Goal: Task Accomplishment & Management: Manage account settings

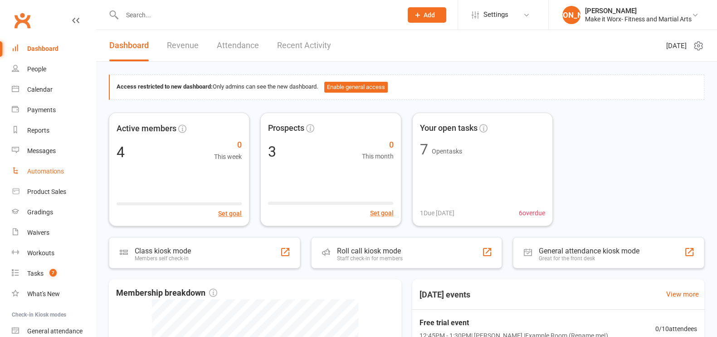
click at [48, 176] on link "Automations" at bounding box center [54, 171] width 84 height 20
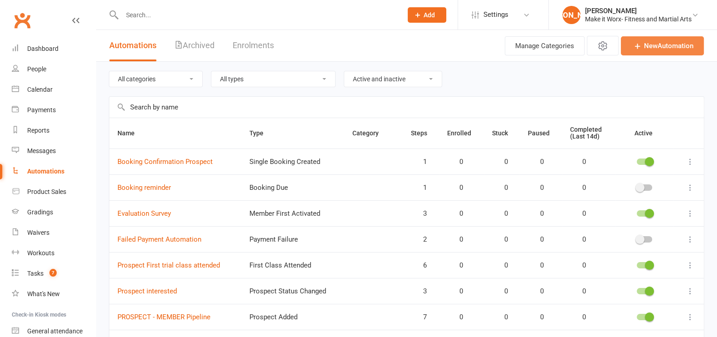
click at [667, 46] on link "New Automation" at bounding box center [662, 45] width 83 height 19
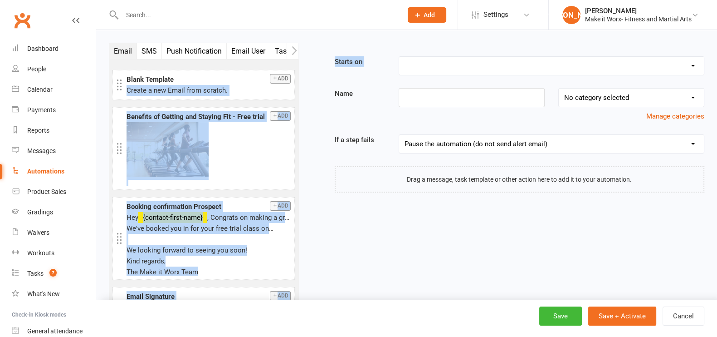
drag, startPoint x: 304, startPoint y: 79, endPoint x: 308, endPoint y: 97, distance: 18.4
click at [308, 97] on div "Email SMS Push Notification Email User Task Membership Workout Style Mobile App…" at bounding box center [406, 193] width 609 height 300
click at [300, 88] on div "Email SMS Push Notification Email User Task Membership Workout Style Mobile App…" at bounding box center [203, 193] width 203 height 300
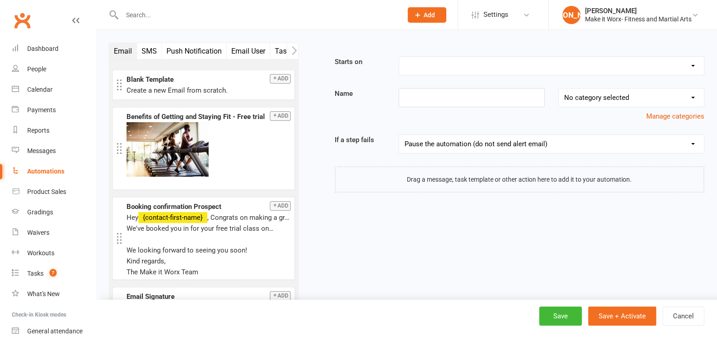
click at [143, 54] on button "SMS" at bounding box center [149, 51] width 25 height 16
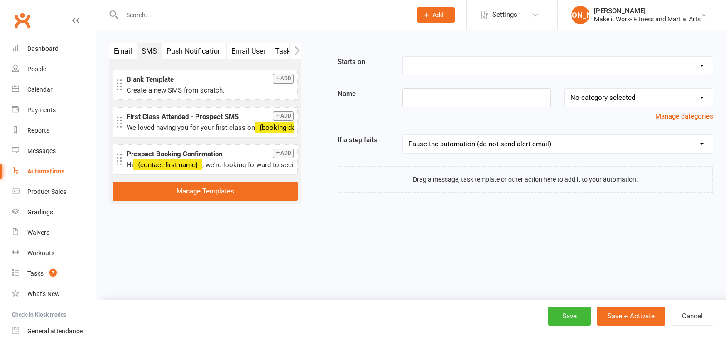
click at [186, 49] on button "Push Notification" at bounding box center [194, 51] width 65 height 16
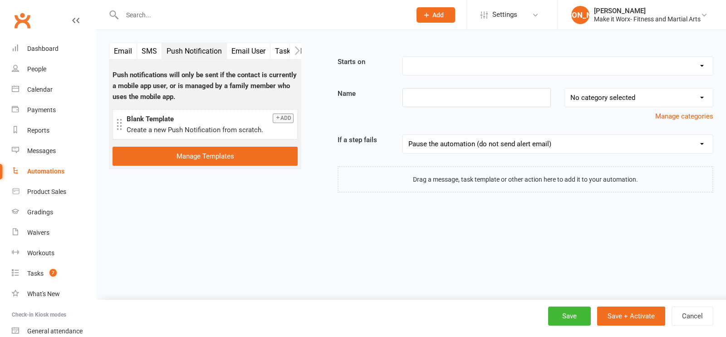
click at [242, 49] on button "Email User" at bounding box center [249, 51] width 44 height 16
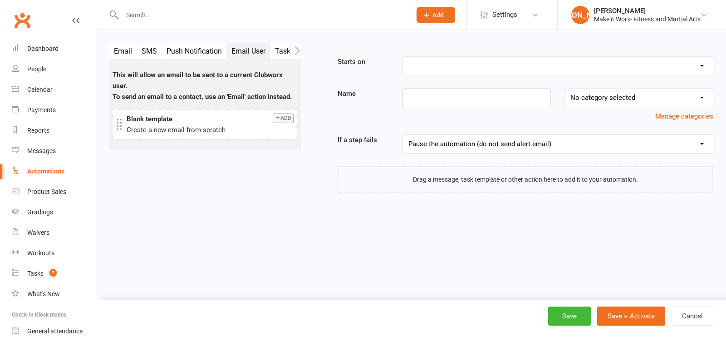
click at [286, 48] on button "Task" at bounding box center [282, 51] width 25 height 16
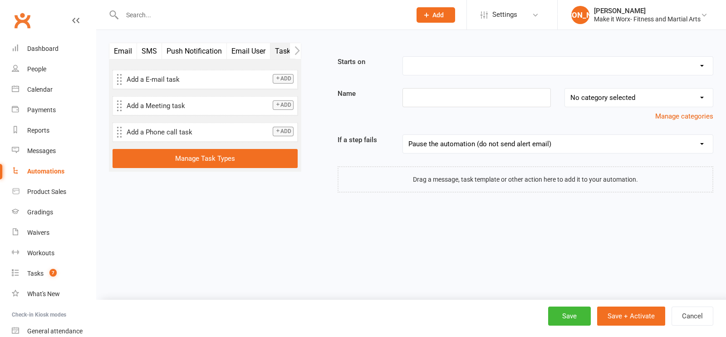
click at [129, 51] on button "Email" at bounding box center [123, 51] width 28 height 16
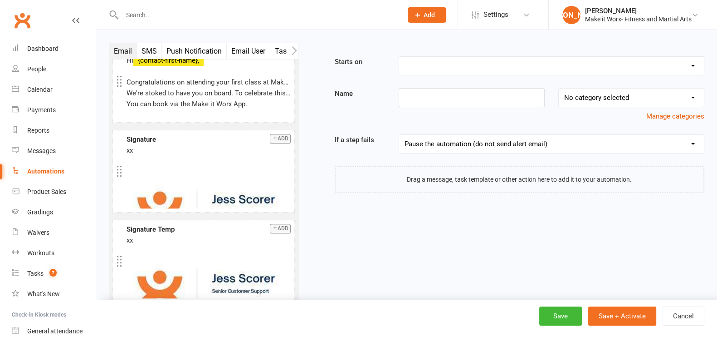
scroll to position [518, 0]
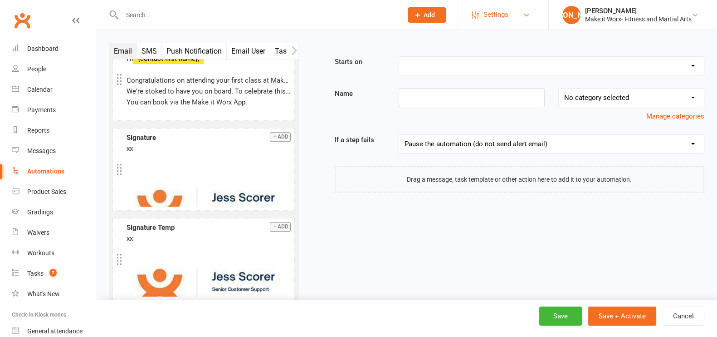
click at [489, 15] on span "Settings" at bounding box center [496, 15] width 25 height 20
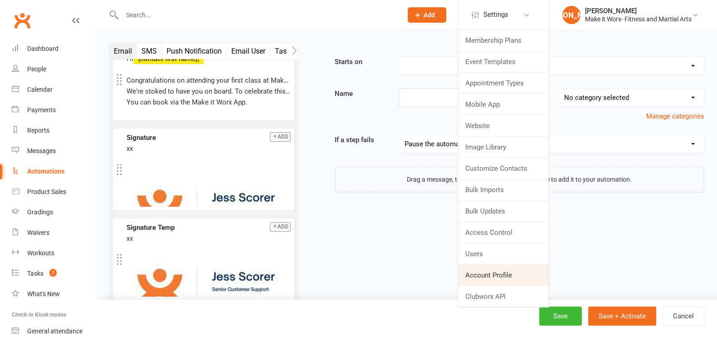
click at [486, 276] on link "Account Profile" at bounding box center [503, 275] width 90 height 21
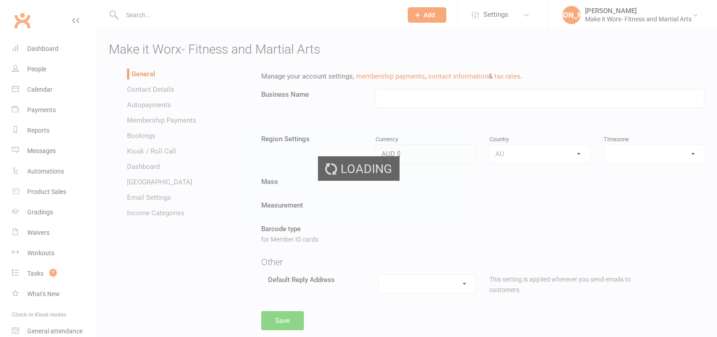
type input "Make it Worx- Fitness and Martial Arts"
select select "[GEOGRAPHIC_DATA]/[GEOGRAPHIC_DATA]"
select select "[PERSON_NAME][EMAIL_ADDRESS][DOMAIN_NAME]"
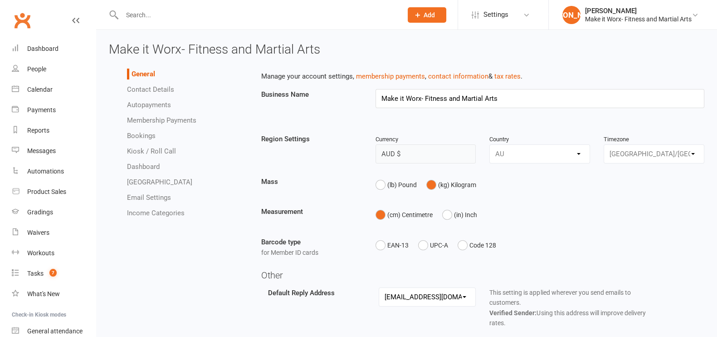
click at [152, 195] on link "Email Settings" at bounding box center [149, 197] width 44 height 8
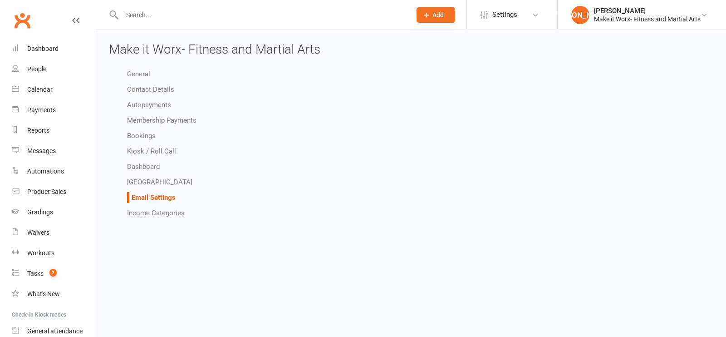
select select "do_not_send"
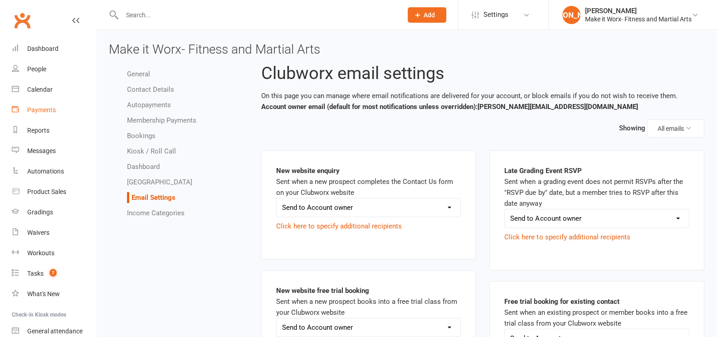
click at [45, 108] on div "Payments" at bounding box center [41, 109] width 29 height 7
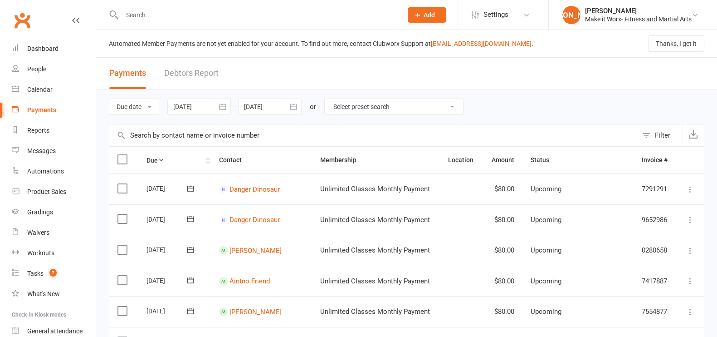
click at [157, 154] on th "Due" at bounding box center [174, 160] width 73 height 27
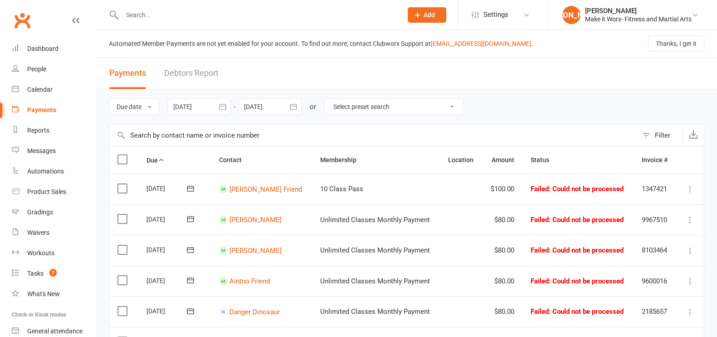
click at [225, 105] on icon "button" at bounding box center [222, 106] width 9 height 9
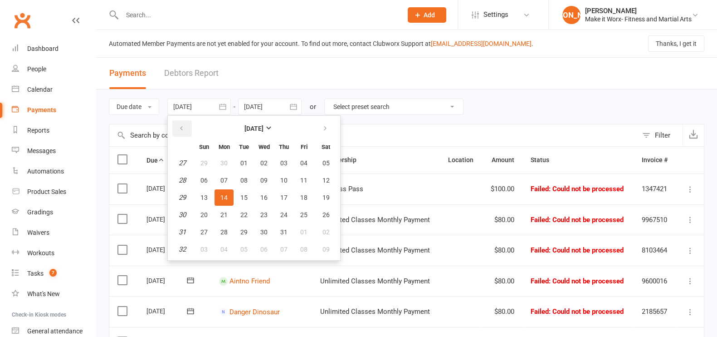
click at [177, 135] on button "button" at bounding box center [182, 128] width 20 height 16
click at [183, 133] on button "button" at bounding box center [182, 128] width 20 height 16
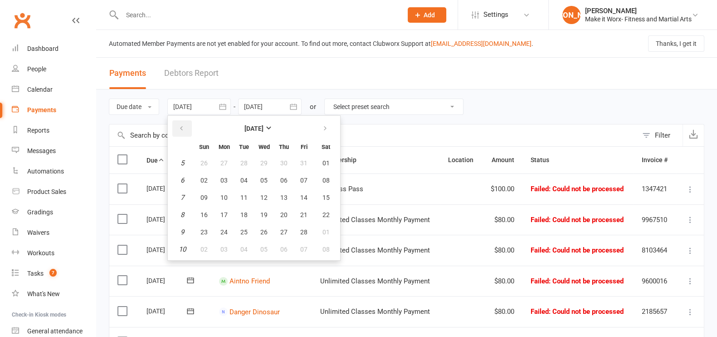
click at [183, 133] on button "button" at bounding box center [182, 128] width 20 height 16
click at [184, 133] on button "button" at bounding box center [182, 128] width 20 height 16
click at [229, 180] on button "04" at bounding box center [224, 180] width 19 height 16
type input "[DATE]"
